Goal: Information Seeking & Learning: Compare options

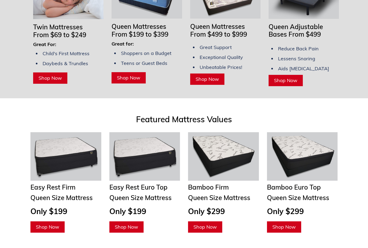
scroll to position [483, 0]
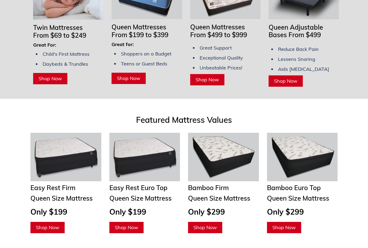
click at [214, 77] on span "Shop Now" at bounding box center [207, 80] width 23 height 6
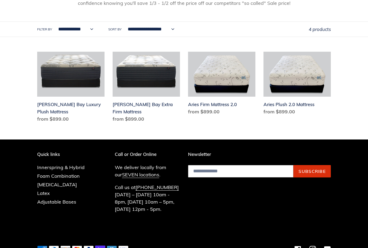
scroll to position [229, 0]
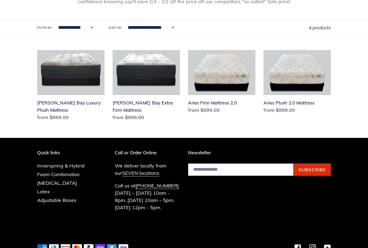
click at [229, 77] on link "Aries Firm Mattress 2.0" at bounding box center [221, 83] width 67 height 66
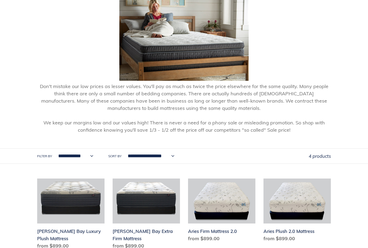
scroll to position [100, 0]
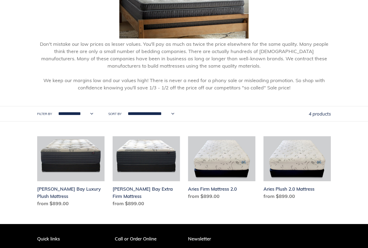
click at [71, 115] on select "**********" at bounding box center [74, 114] width 42 height 15
select select "**********"
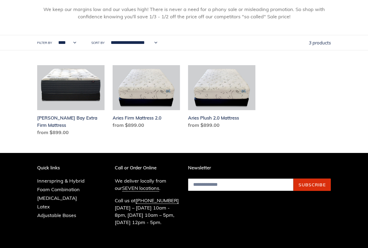
scroll to position [214, 0]
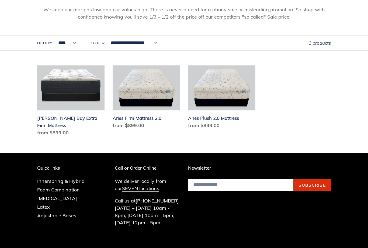
click at [50, 108] on link "[PERSON_NAME] Bay Extra Firm Mattress" at bounding box center [70, 102] width 67 height 73
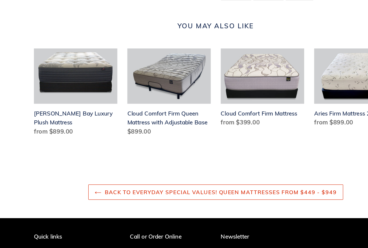
scroll to position [883, 0]
click at [37, 90] on link "Chadwick Bay Luxury Plush Mattress" at bounding box center [70, 109] width 67 height 73
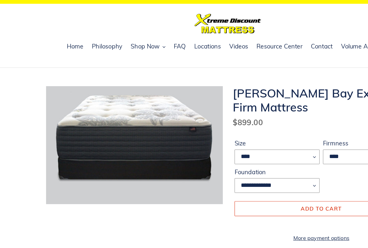
scroll to position [0, 0]
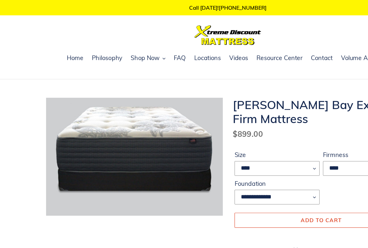
click at [165, 50] on span "Locations" at bounding box center [168, 47] width 22 height 6
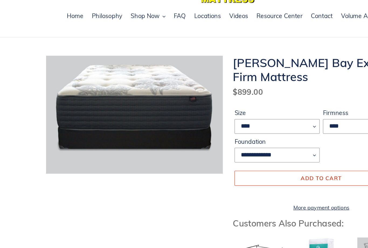
scroll to position [2, 0]
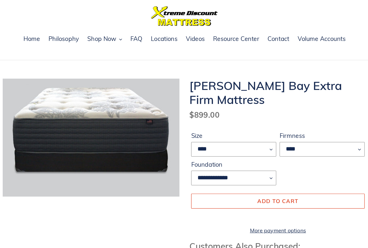
click at [54, 42] on span "Home" at bounding box center [60, 45] width 13 height 6
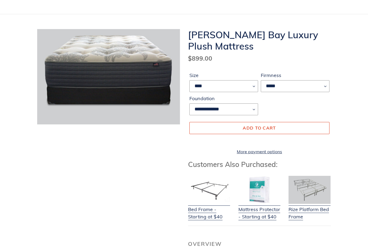
scroll to position [44, 0]
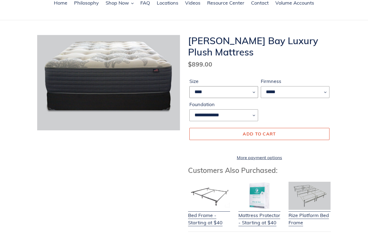
click at [247, 95] on select "**** **** ***** ****" at bounding box center [224, 92] width 69 height 12
select select "*****"
click at [329, 93] on select "*****" at bounding box center [295, 92] width 69 height 12
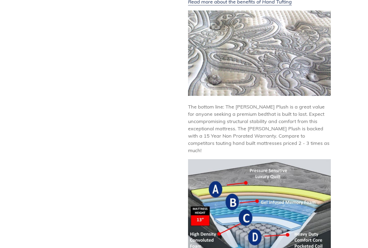
scroll to position [452, 0]
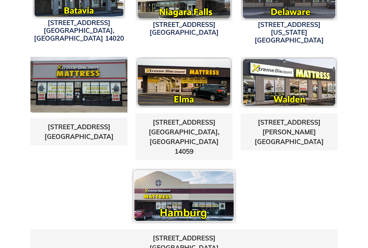
scroll to position [232, 0]
click at [47, 118] on div "[STREET_ADDRESS]" at bounding box center [78, 131] width 97 height 27
click at [50, 118] on div "[STREET_ADDRESS]" at bounding box center [78, 131] width 97 height 27
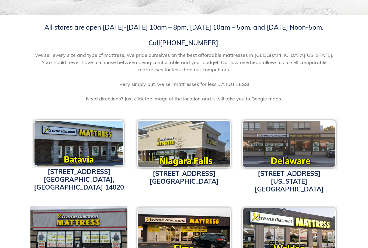
scroll to position [73, 0]
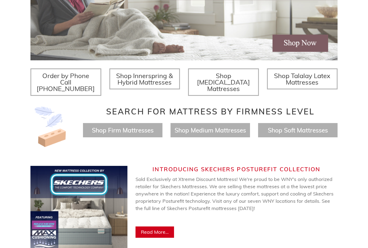
scroll to position [156, 0]
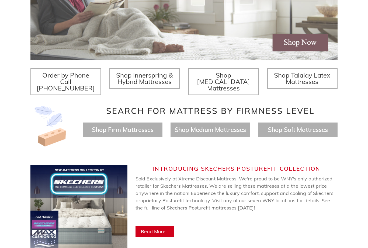
click at [119, 78] on span "Shop Innerspring & Hybrid Mattresses" at bounding box center [144, 78] width 57 height 15
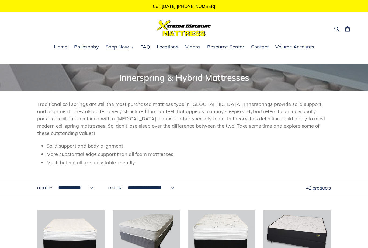
click at [147, 45] on span "FAQ" at bounding box center [145, 47] width 10 height 6
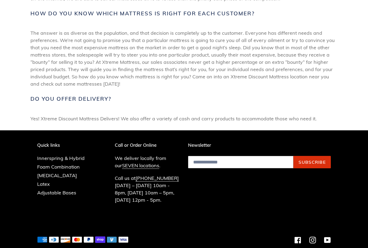
scroll to position [203, 0]
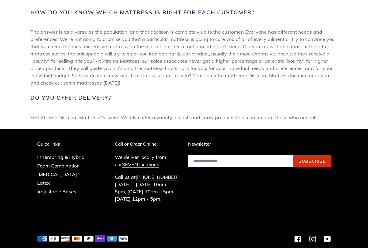
click at [41, 142] on p "Quick links" at bounding box center [65, 144] width 56 height 5
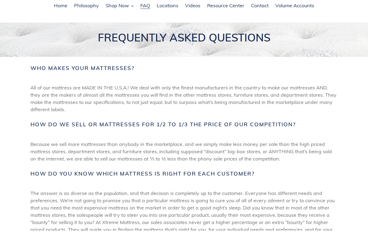
scroll to position [41, 0]
